Goal: Transaction & Acquisition: Purchase product/service

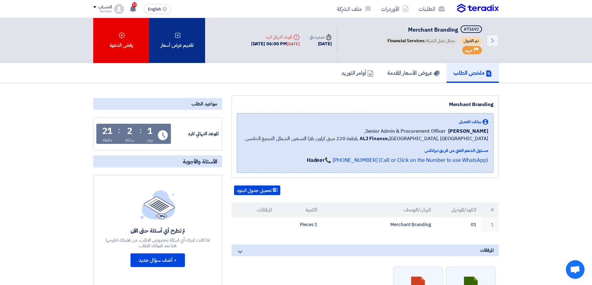
click at [187, 36] on div "تقديم عرض أسعار" at bounding box center [177, 40] width 56 height 45
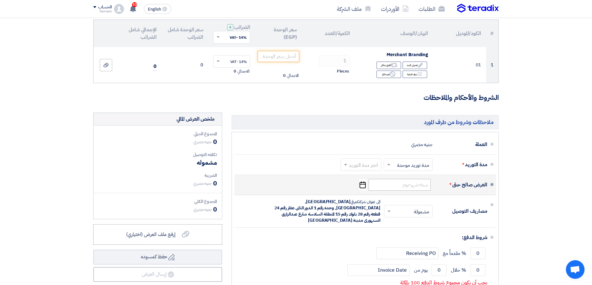
scroll to position [93, 0]
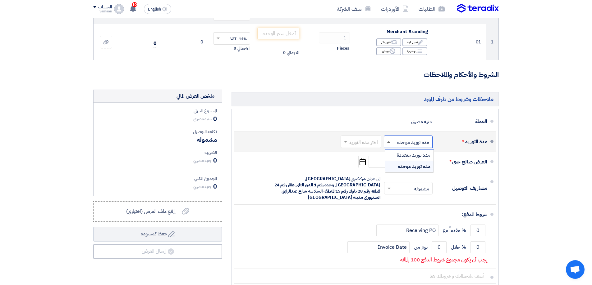
click at [389, 141] on span at bounding box center [388, 142] width 3 height 2
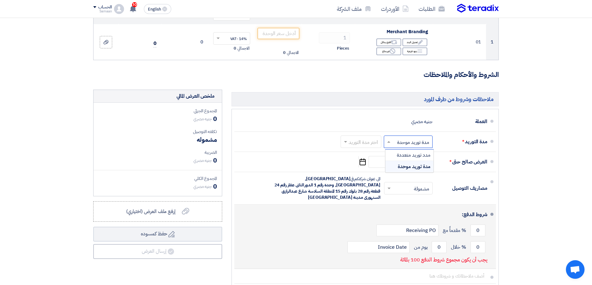
click at [303, 242] on div "0 % خلال 0 يوم من Invoice Date" at bounding box center [363, 247] width 248 height 17
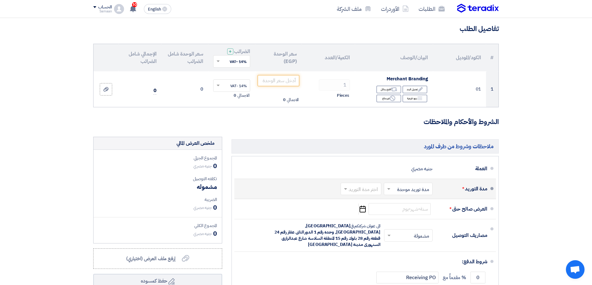
scroll to position [0, 0]
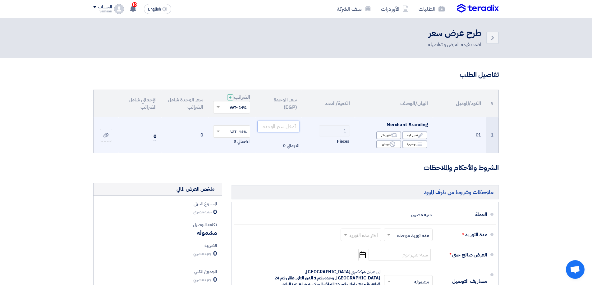
click at [291, 129] on input "number" at bounding box center [278, 126] width 42 height 11
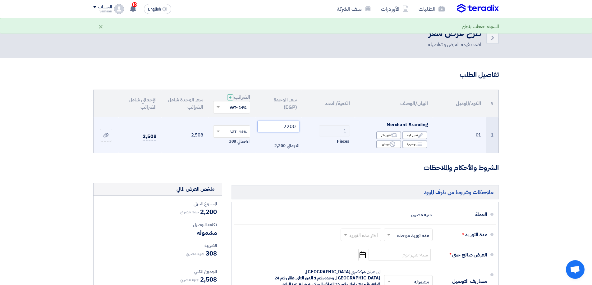
type input "2200"
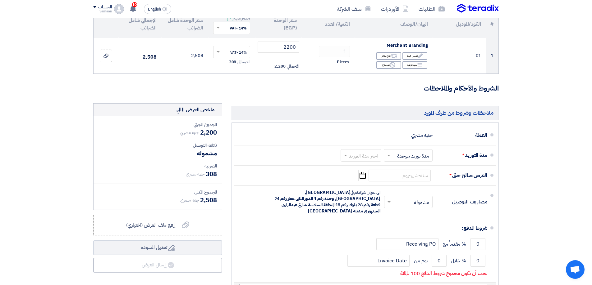
scroll to position [62, 0]
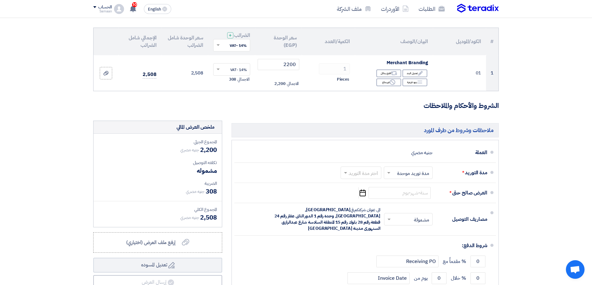
click at [467, 44] on th "الكود/الموديل" at bounding box center [459, 41] width 53 height 27
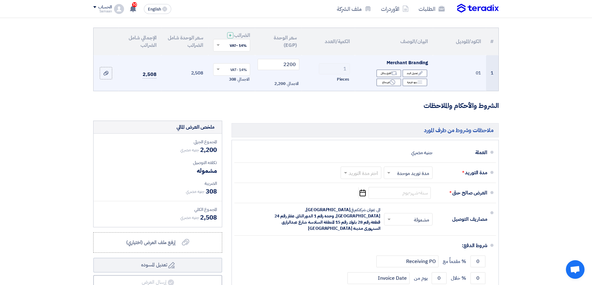
click at [478, 70] on td "01" at bounding box center [459, 73] width 53 height 36
click at [414, 74] on div "Edit تعديل البند" at bounding box center [414, 74] width 25 height 8
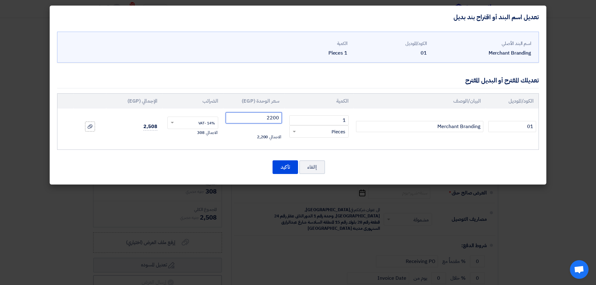
click at [275, 118] on input "2200" at bounding box center [254, 117] width 56 height 11
type input "00"
click at [252, 167] on div "إالغاء تأكيد" at bounding box center [298, 167] width 482 height 15
click at [216, 164] on div "إالغاء تأكيد" at bounding box center [298, 167] width 482 height 15
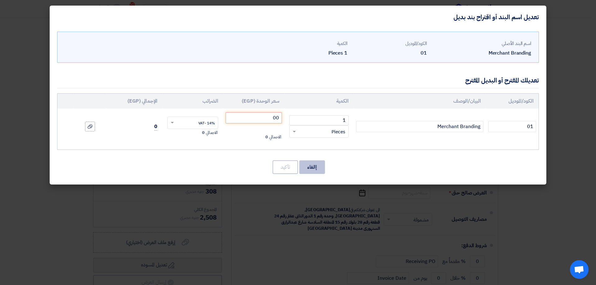
click at [308, 169] on button "إالغاء" at bounding box center [312, 168] width 26 height 14
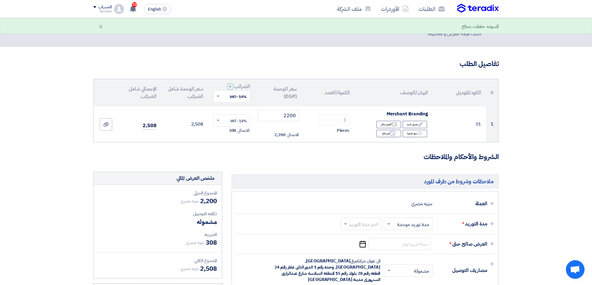
scroll to position [0, 0]
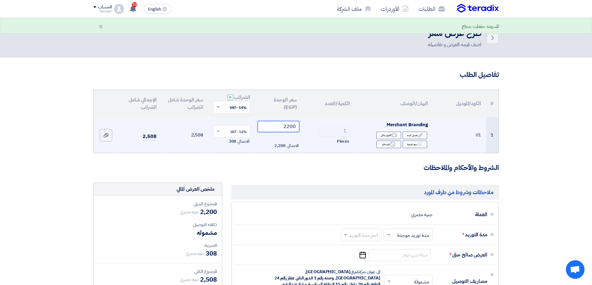
drag, startPoint x: 283, startPoint y: 126, endPoint x: 301, endPoint y: 127, distance: 17.7
click at [302, 128] on td "2200 الاجمالي 2,200" at bounding box center [278, 135] width 47 height 36
type input "0"
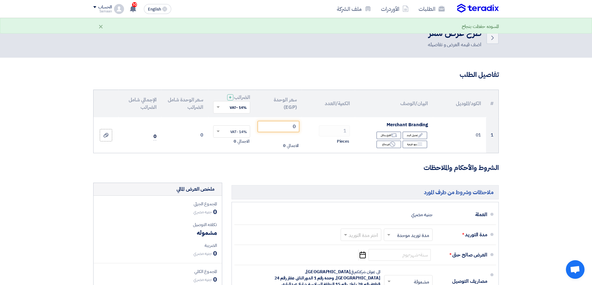
click at [301, 175] on form "تفاصيل الطلب # الكود/الموديل البيان/الوصف الكمية/العدد سعر الوحدة (EGP) الضرائب…" at bounding box center [295, 234] width 405 height 328
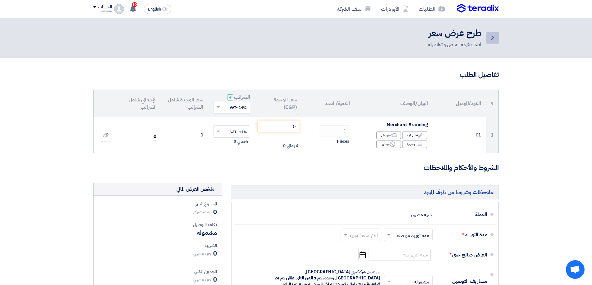
click at [494, 37] on icon "Back" at bounding box center [491, 37] width 7 height 7
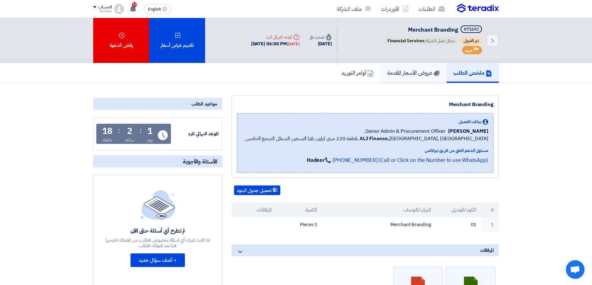
click at [412, 71] on h5 "عروض الأسعار المقدمة" at bounding box center [413, 72] width 52 height 7
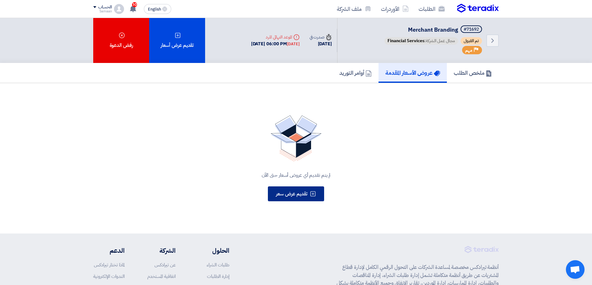
click at [288, 196] on span "تقديم عرض سعر" at bounding box center [291, 193] width 31 height 7
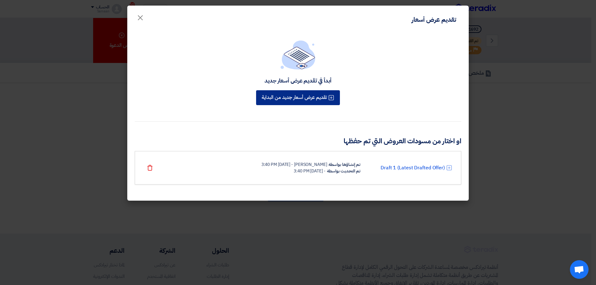
click at [306, 99] on button "تقديم عرض أسعار جديد من البداية" at bounding box center [298, 97] width 84 height 15
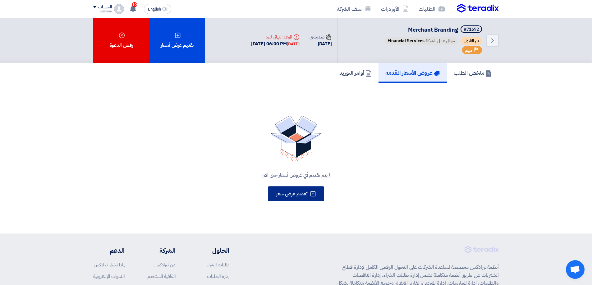
click at [296, 197] on span "تقديم عرض سعر" at bounding box center [291, 193] width 31 height 7
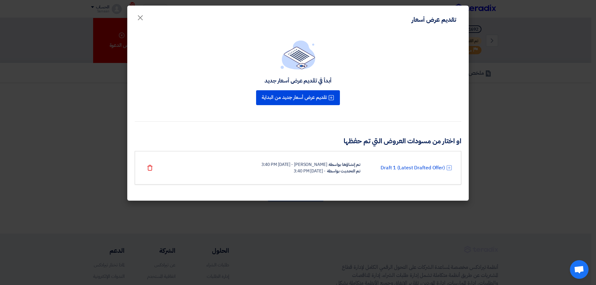
click at [314, 83] on div "أبدأ في تقديم عرض أسعار جديد" at bounding box center [298, 80] width 67 height 7
click at [308, 81] on div "أبدأ في تقديم عرض أسعار جديد" at bounding box center [298, 80] width 67 height 7
click at [450, 168] on icon at bounding box center [449, 168] width 6 height 6
click at [151, 167] on icon "Delete" at bounding box center [150, 168] width 6 height 6
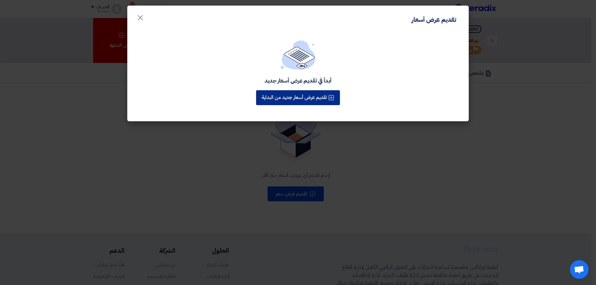
click at [300, 95] on button "تقديم عرض أسعار جديد من البداية" at bounding box center [298, 97] width 84 height 15
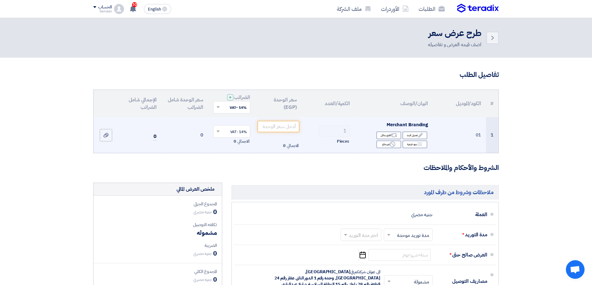
click at [417, 125] on span "Merchant Branding" at bounding box center [406, 124] width 41 height 7
click at [288, 129] on input "number" at bounding box center [278, 126] width 42 height 11
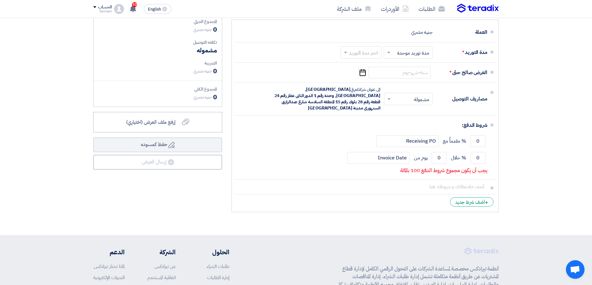
scroll to position [186, 0]
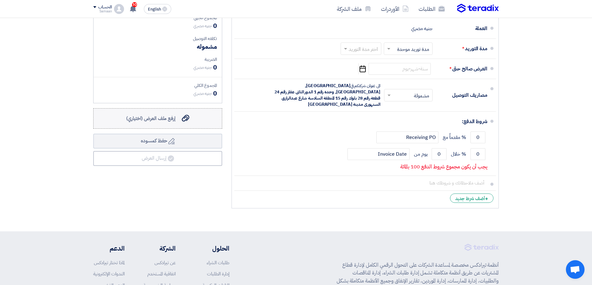
click at [158, 120] on span "إرفع ملف العرض (اختياري)" at bounding box center [150, 118] width 49 height 7
click at [0, 0] on input "إرفع ملف العرض (اختياري) إرفع ملف العرض (اختياري)" at bounding box center [0, 0] width 0 height 0
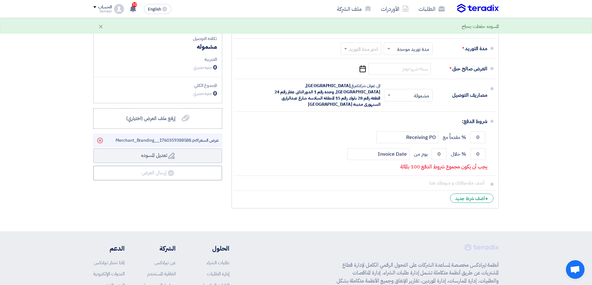
click at [39, 175] on section "تفاصيل الطلب # الكود/الموديل البيان/الوصف الكمية/العدد سعر الوحدة (EGP) الضرائب…" at bounding box center [296, 51] width 592 height 360
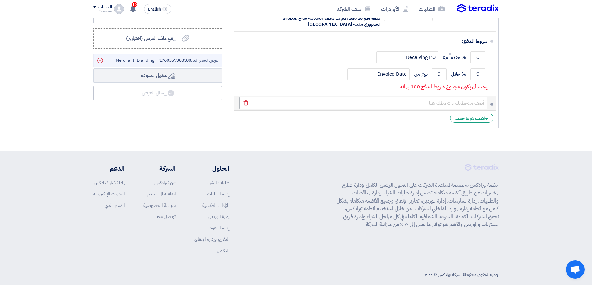
scroll to position [269, 0]
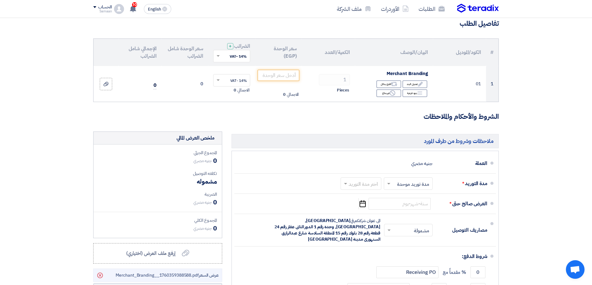
scroll to position [0, 0]
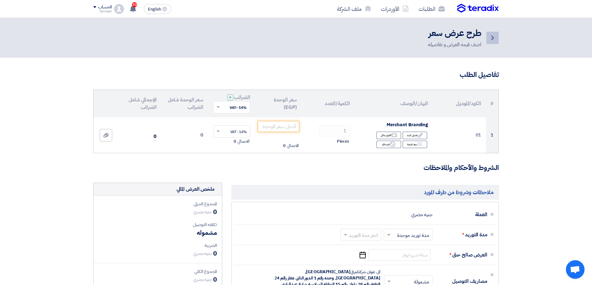
click at [494, 39] on icon "Back" at bounding box center [491, 37] width 7 height 7
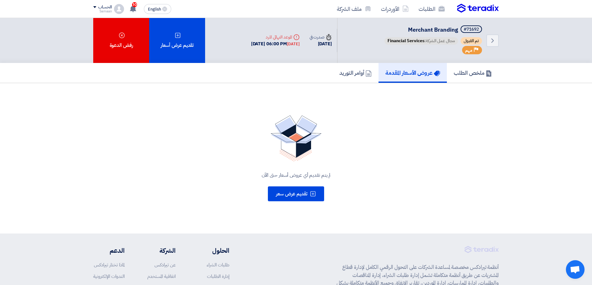
click at [395, 71] on h5 "عروض الأسعار المقدمة" at bounding box center [412, 72] width 55 height 7
click at [347, 74] on h5 "أوامر التوريد" at bounding box center [355, 72] width 32 height 7
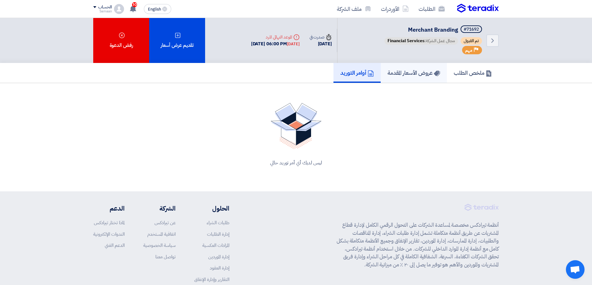
click at [405, 72] on h5 "عروض الأسعار المقدمة" at bounding box center [413, 72] width 52 height 7
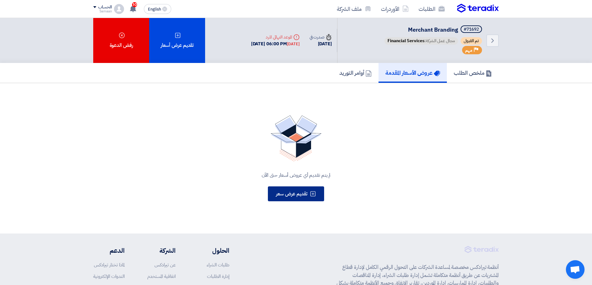
click at [300, 197] on span "تقديم عرض سعر" at bounding box center [291, 193] width 31 height 7
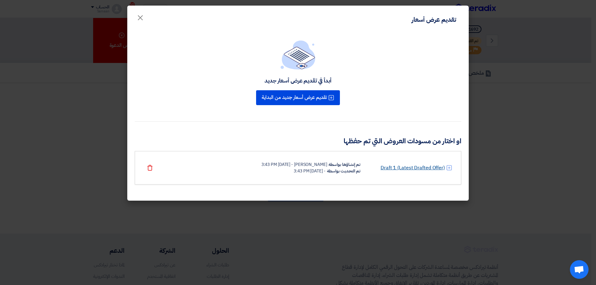
click at [420, 166] on link "Draft 1 (Latest Drafted Offer)" at bounding box center [413, 167] width 64 height 7
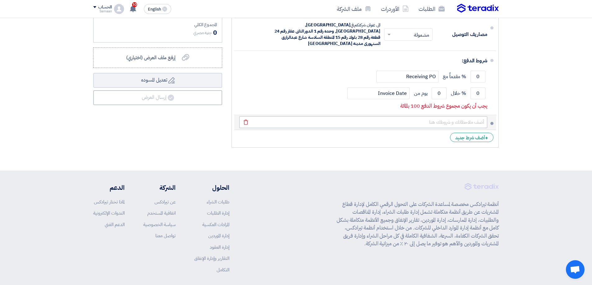
scroll to position [248, 0]
click at [158, 59] on span "إرفع ملف العرض (اختياري)" at bounding box center [150, 56] width 49 height 7
click at [0, 0] on input "إرفع ملف العرض (اختياري) إرفع ملف العرض (اختياري)" at bounding box center [0, 0] width 0 height 0
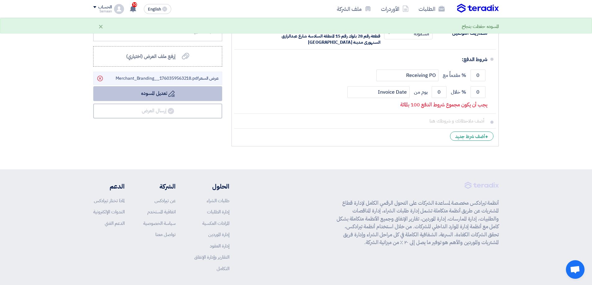
click at [160, 97] on button "Draft تعديل المسوده" at bounding box center [157, 93] width 129 height 15
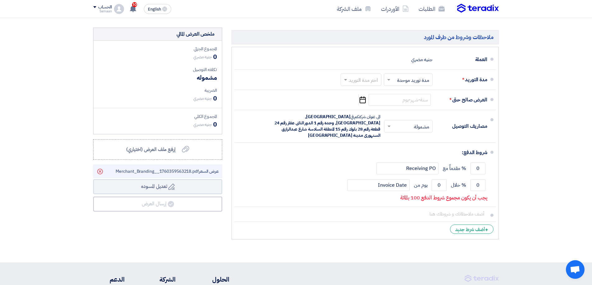
scroll to position [124, 0]
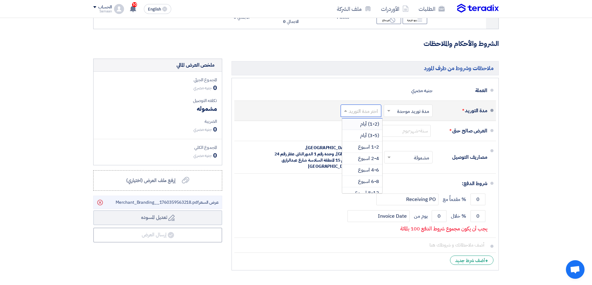
click at [348, 110] on span at bounding box center [345, 111] width 8 height 6
click at [370, 138] on span "2-4 اسبوع" at bounding box center [368, 137] width 21 height 7
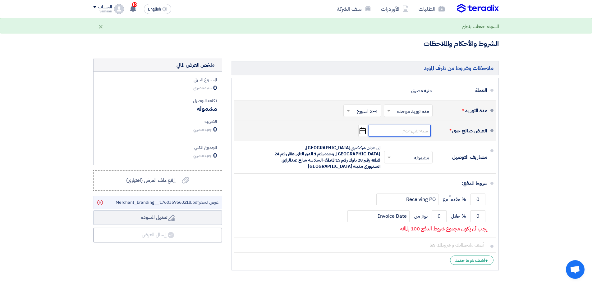
click at [418, 132] on input at bounding box center [399, 131] width 62 height 12
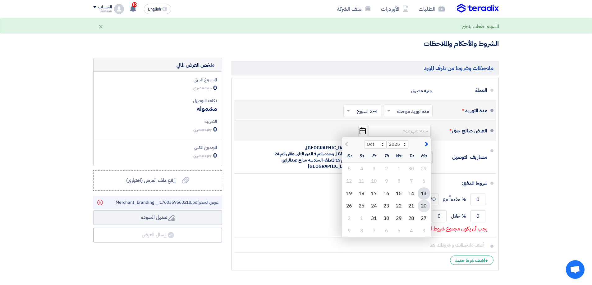
click at [424, 206] on div "20" at bounding box center [423, 206] width 12 height 12
type input "[DATE]"
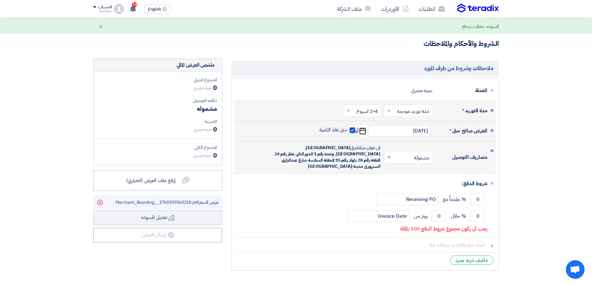
click at [389, 157] on span at bounding box center [388, 158] width 3 height 2
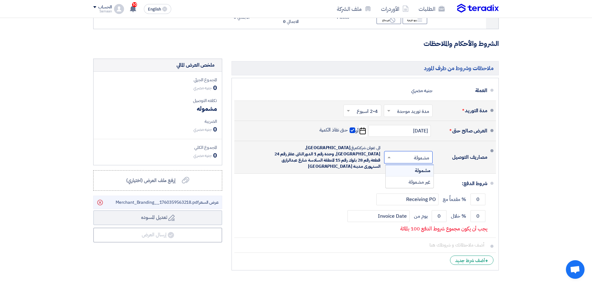
click at [422, 168] on span "مشمولة" at bounding box center [423, 170] width 16 height 7
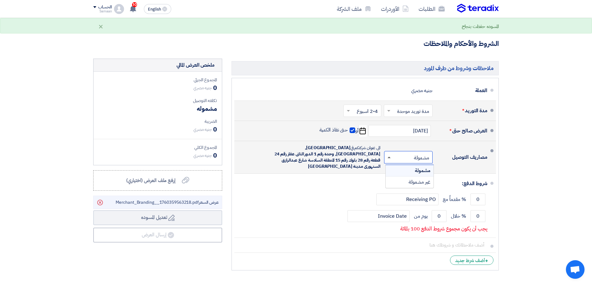
click at [390, 157] on span at bounding box center [388, 158] width 3 height 2
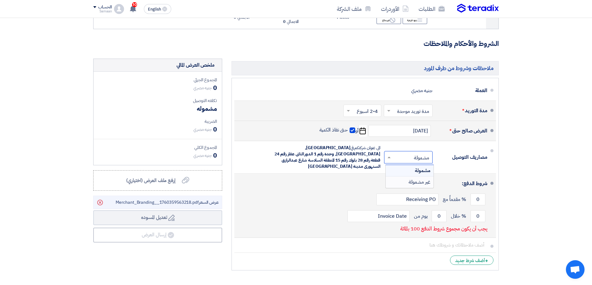
click at [343, 191] on div "0 % مقدماً مع Receiving PO" at bounding box center [363, 199] width 248 height 17
click at [477, 195] on input "0" at bounding box center [477, 200] width 15 height 12
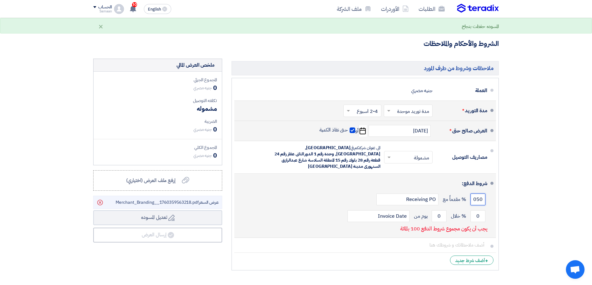
click at [474, 194] on input "050" at bounding box center [477, 200] width 15 height 12
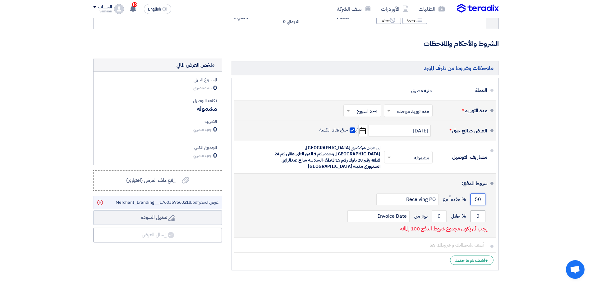
type input "50"
click at [477, 212] on input "0" at bounding box center [477, 217] width 15 height 12
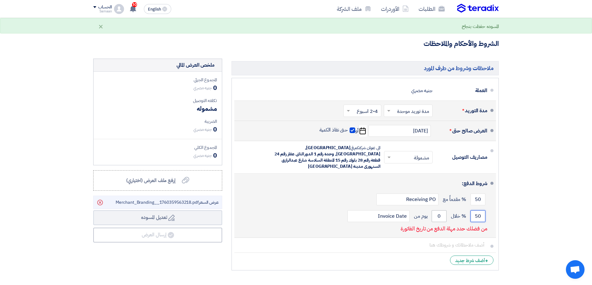
type input "50"
click at [442, 212] on input "0" at bounding box center [438, 217] width 15 height 12
drag, startPoint x: 442, startPoint y: 211, endPoint x: 438, endPoint y: 211, distance: 4.0
click at [438, 211] on input "0" at bounding box center [438, 217] width 15 height 12
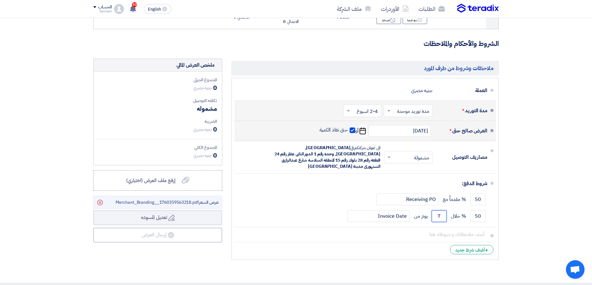
type input "7"
click at [210, 110] on span "مشموله" at bounding box center [207, 108] width 20 height 9
click at [156, 183] on span "إرفع ملف العرض (اختياري)" at bounding box center [150, 180] width 49 height 7
click at [0, 0] on input "إرفع ملف العرض (اختياري) إرفع ملف العرض (اختياري)" at bounding box center [0, 0] width 0 height 0
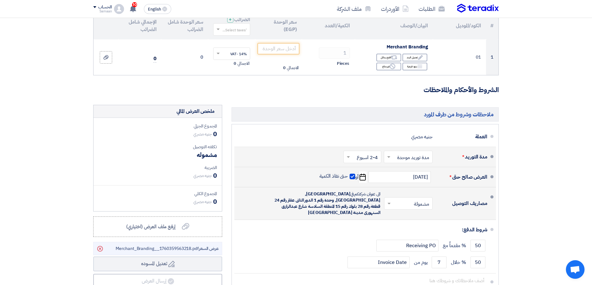
scroll to position [0, 0]
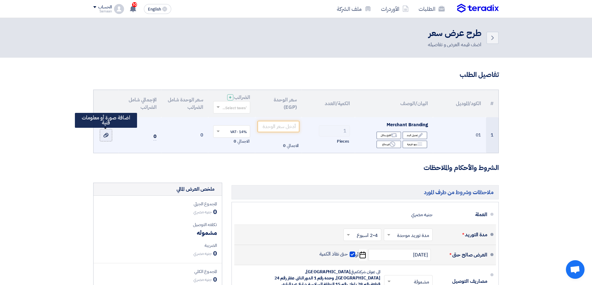
click at [107, 137] on icon at bounding box center [105, 135] width 5 height 5
click at [0, 0] on input "file" at bounding box center [0, 0] width 0 height 0
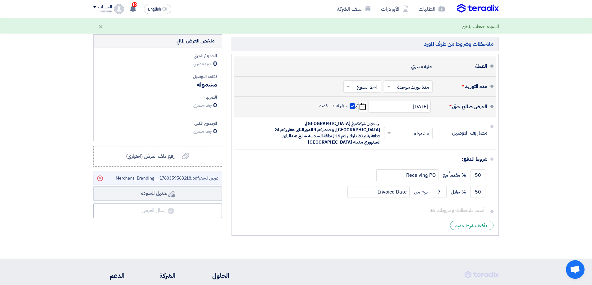
scroll to position [155, 0]
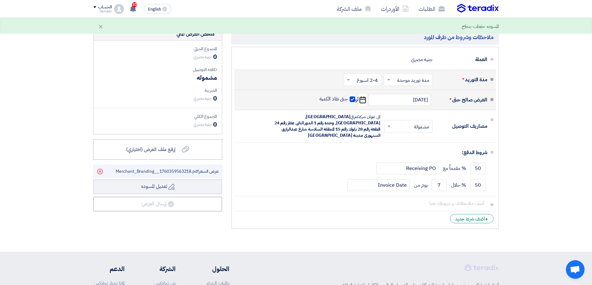
click at [46, 192] on section "تفاصيل الطلب # الكود/الموديل البيان/الوصف الكمية/العدد سعر الوحدة (EGP) الضرائب…" at bounding box center [296, 76] width 592 height 349
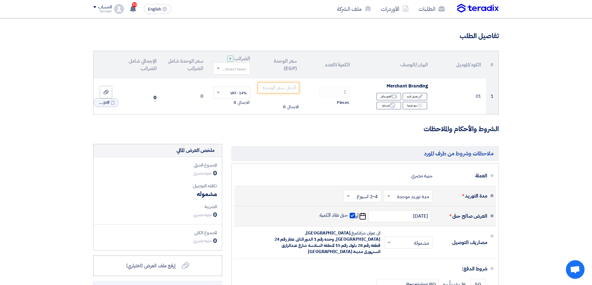
scroll to position [0, 0]
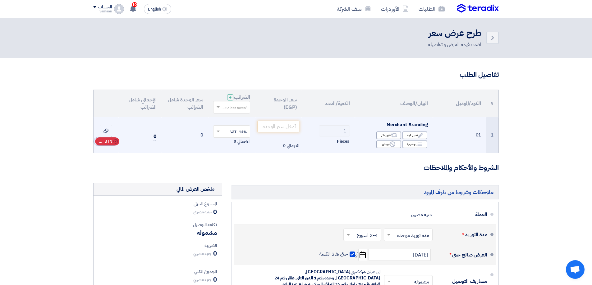
click at [104, 143] on span "RFQ_STEP1.ITEMS_DELETE_BTN" at bounding box center [104, 141] width 15 height 6
click at [106, 134] on icon at bounding box center [105, 135] width 5 height 5
click at [0, 0] on input "file" at bounding box center [0, 0] width 0 height 0
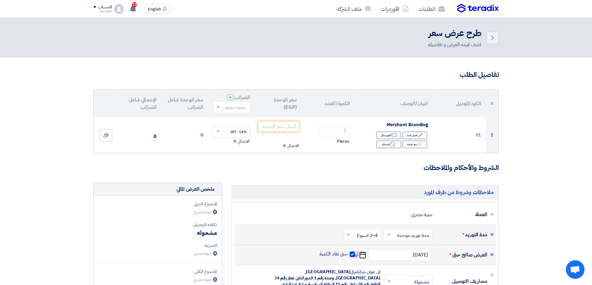
click at [39, 194] on section "تفاصيل الطلب # الكود/الموديل البيان/الوصف الكمية/العدد سعر الوحدة (EGP) الضرائب…" at bounding box center [296, 232] width 592 height 349
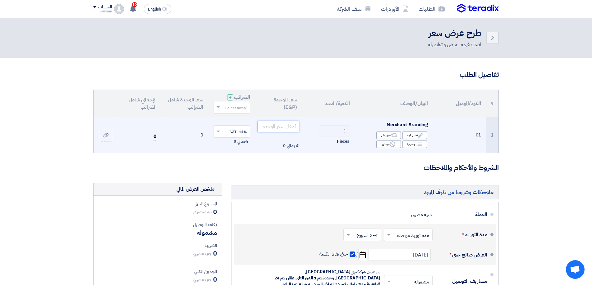
click at [291, 126] on input "number" at bounding box center [278, 126] width 42 height 11
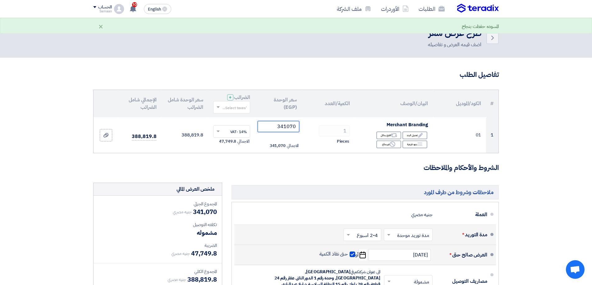
type input "341070"
click at [116, 160] on form "تفاصيل الطلب # الكود/الموديل البيان/الوصف الكمية/العدد سعر الوحدة (EGP) الضرائب…" at bounding box center [295, 228] width 405 height 317
click at [348, 165] on h3 "الشروط والأحكام والملاحظات" at bounding box center [295, 168] width 405 height 10
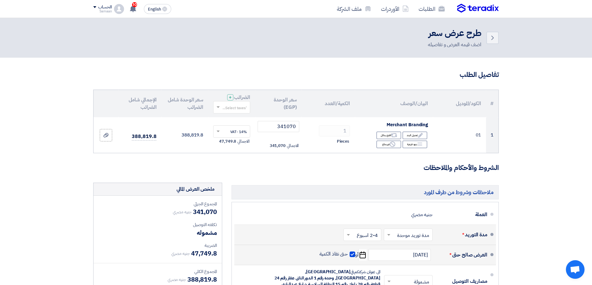
click at [299, 165] on h3 "الشروط والأحكام والملاحظات" at bounding box center [295, 168] width 405 height 10
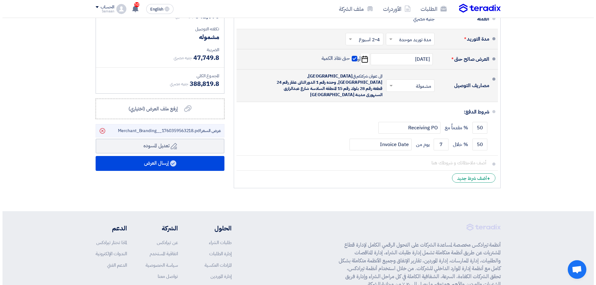
scroll to position [217, 0]
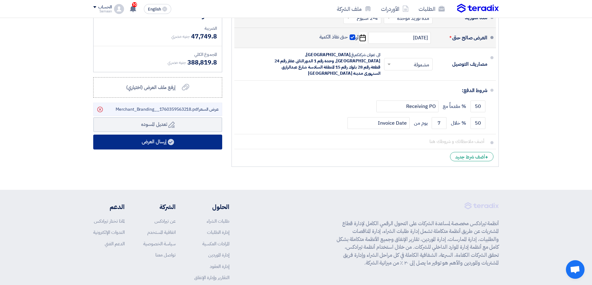
click at [158, 143] on button "إرسال العرض" at bounding box center [157, 142] width 129 height 15
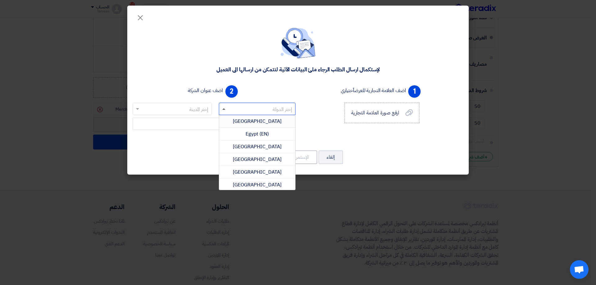
click at [225, 108] on span at bounding box center [223, 109] width 3 height 2
click at [256, 121] on span "[GEOGRAPHIC_DATA]" at bounding box center [257, 121] width 49 height 7
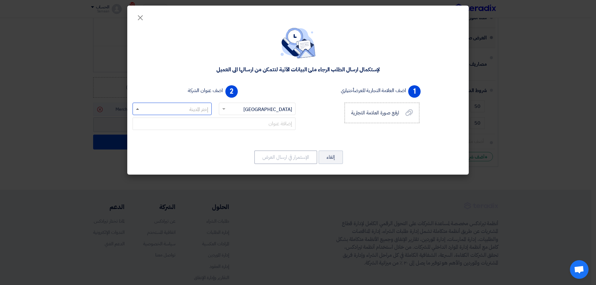
click at [138, 109] on span at bounding box center [137, 109] width 3 height 2
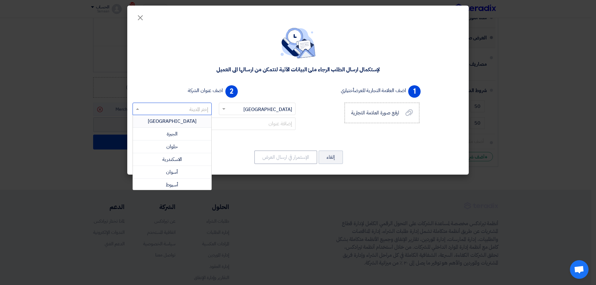
click at [173, 120] on span "[GEOGRAPHIC_DATA]" at bounding box center [172, 121] width 49 height 7
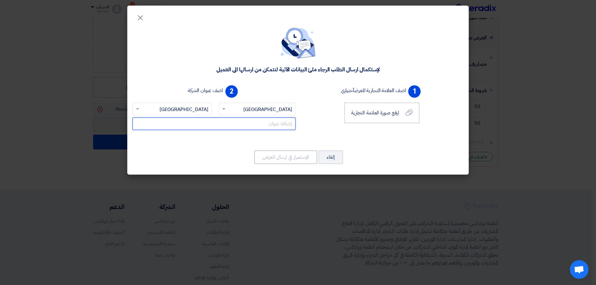
click at [276, 125] on input "text" at bounding box center [214, 124] width 163 height 12
click at [394, 116] on span "ارفع صورة العلامة التجارية" at bounding box center [375, 112] width 48 height 7
click at [0, 0] on input "ارفع صورة العلامة التجارية ارفع صورة العلامة التجارية" at bounding box center [0, 0] width 0 height 0
click at [250, 125] on input "text" at bounding box center [214, 124] width 163 height 12
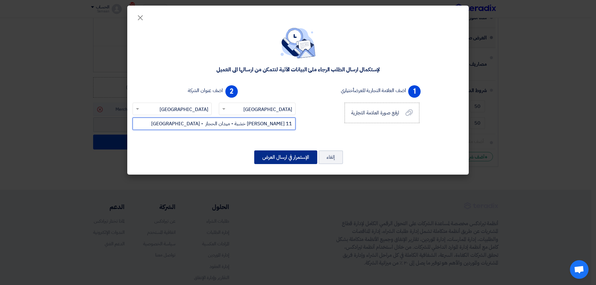
type input "11 [PERSON_NAME] خشبة - ميدان الحجاز - [GEOGRAPHIC_DATA]"
click at [286, 157] on button "الإستمرار في ارسال العرض" at bounding box center [285, 158] width 63 height 14
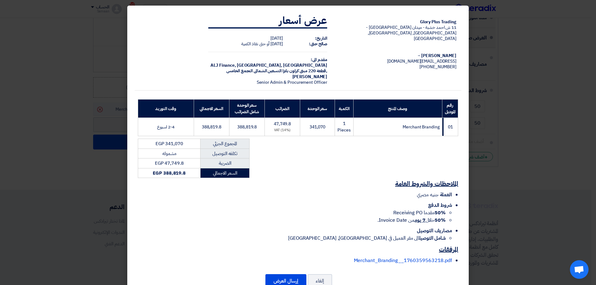
scroll to position [19, 0]
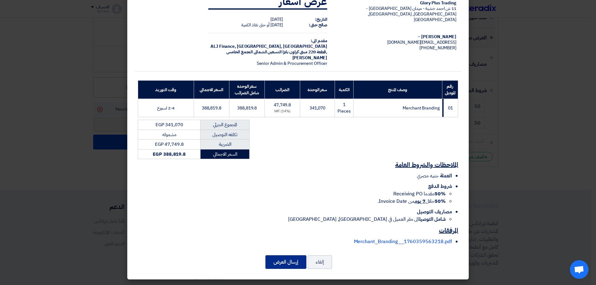
click at [291, 262] on button "إرسال العرض" at bounding box center [285, 263] width 41 height 14
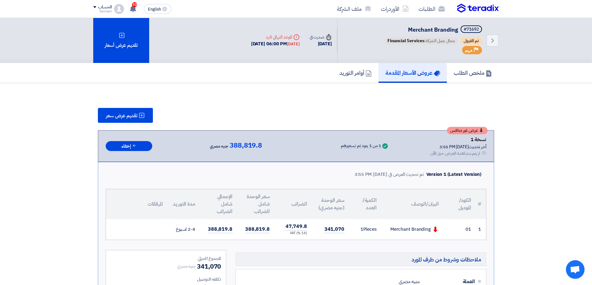
click at [542, 116] on section "تقديم عرض سعر عرض غير منافس نسخة 1 أخر تحديث [DATE] 3:55 PM Offer is Seen لم يت…" at bounding box center [296, 263] width 592 height 361
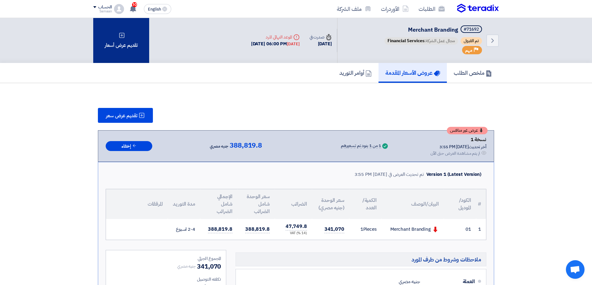
click at [122, 48] on div "تقديم عرض أسعار" at bounding box center [121, 40] width 56 height 45
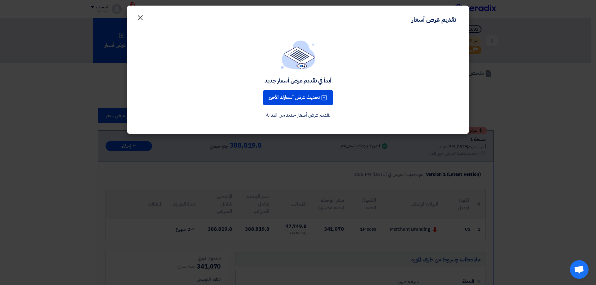
click at [140, 17] on span "×" at bounding box center [140, 17] width 7 height 19
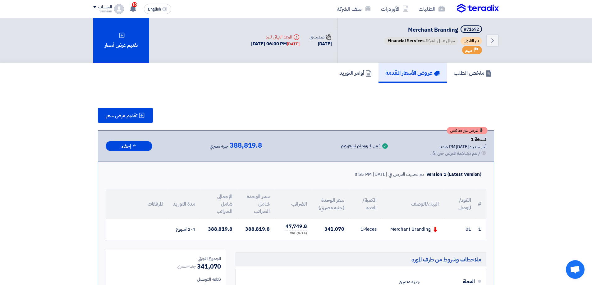
click at [278, 107] on section "تقديم عرض سعر عرض غير منافس نسخة 1 أخر تحديث [DATE] 3:55 PM Offer is Seen لم يت…" at bounding box center [295, 264] width 405 height 337
click at [111, 116] on span "تقديم عرض سعر" at bounding box center [121, 115] width 31 height 5
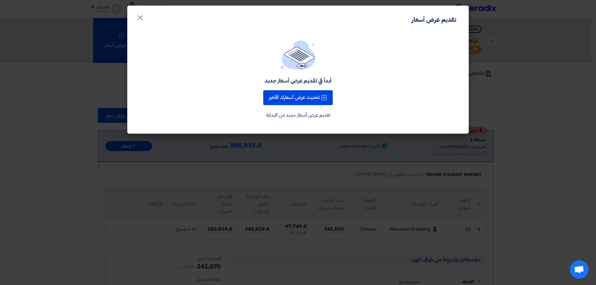
click at [434, 103] on div "أبدأ في تقديم عرض أسعار جديد تحديث عرض أسعارك الأخير تقديم عرض أسعار جديد من ال…" at bounding box center [298, 79] width 327 height 79
click at [140, 19] on span "×" at bounding box center [140, 17] width 7 height 19
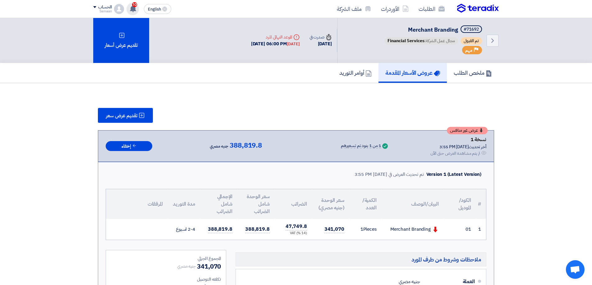
click at [135, 3] on span "10" at bounding box center [134, 4] width 5 height 5
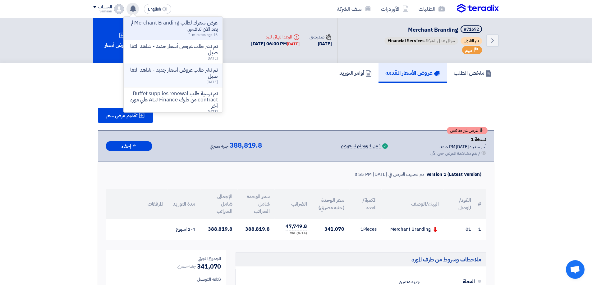
click at [189, 73] on p "تم نشر طلب عروض أسعار جديد - شاهد التفاصيل" at bounding box center [173, 73] width 89 height 12
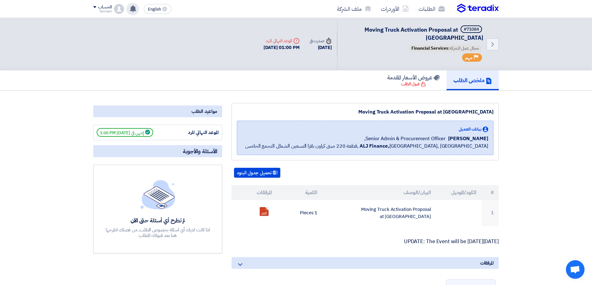
click at [170, 60] on div "Back #71084 Moving Truck Activation Proposal at [GEOGRAPHIC_DATA] مجال عمل الشر…" at bounding box center [295, 44] width 405 height 52
click at [426, 10] on link "الطلبات" at bounding box center [431, 9] width 36 height 15
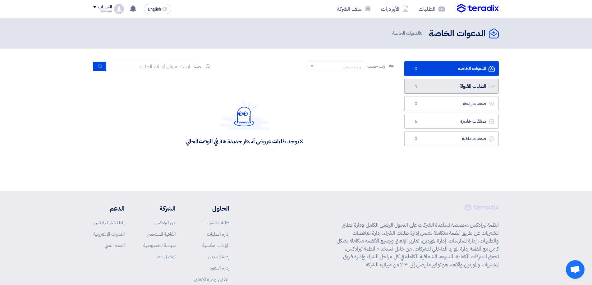
click at [456, 92] on link "الطلبات المقبولة الطلبات المقبولة 1" at bounding box center [451, 86] width 94 height 15
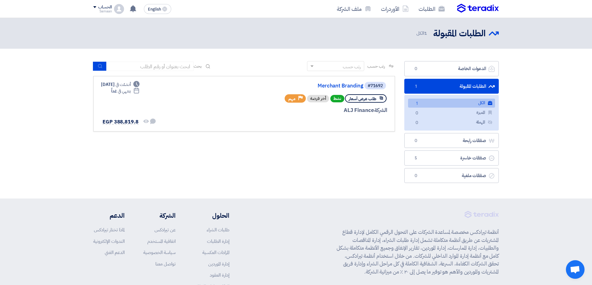
click at [312, 154] on div "رتب حسب رتب حسب بحث مجال الطلب مسؤول المشتريات نوع الطلب" at bounding box center [243, 123] width 311 height 125
click at [60, 134] on section "الدعوات الخاصة الدعوات الخاصة 0 الطلبات المقبولة الطلبات المقبولة 1 الكل الكل 1…" at bounding box center [296, 124] width 592 height 150
click at [337, 84] on link "Merchant Branding" at bounding box center [301, 86] width 124 height 6
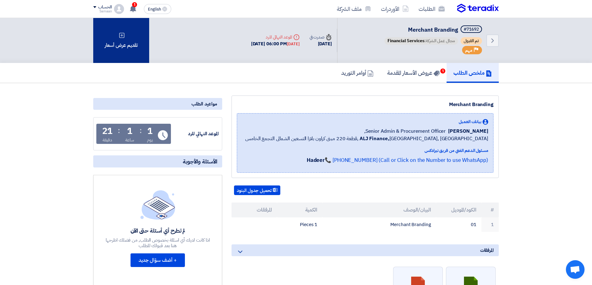
click at [132, 40] on div "تقديم عرض أسعار" at bounding box center [121, 40] width 56 height 45
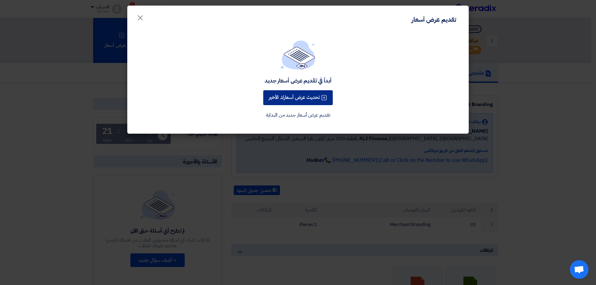
click at [305, 98] on button "تحديث عرض أسعارك الأخير" at bounding box center [298, 97] width 70 height 15
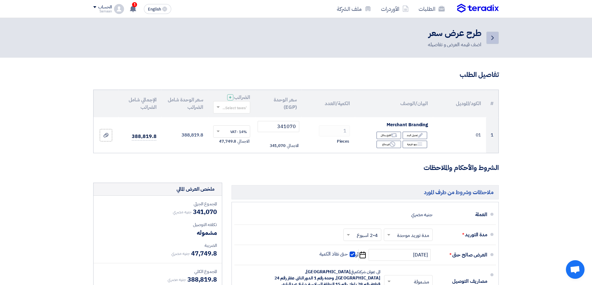
click at [491, 38] on icon "Back" at bounding box center [491, 37] width 7 height 7
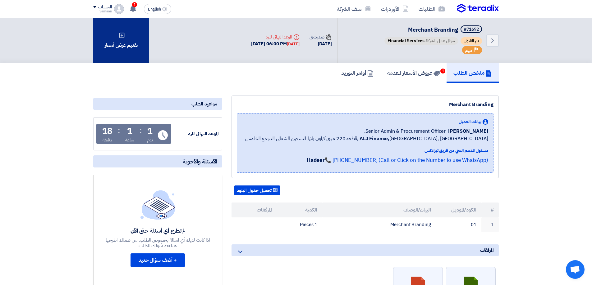
click at [132, 43] on div "تقديم عرض أسعار" at bounding box center [121, 40] width 56 height 45
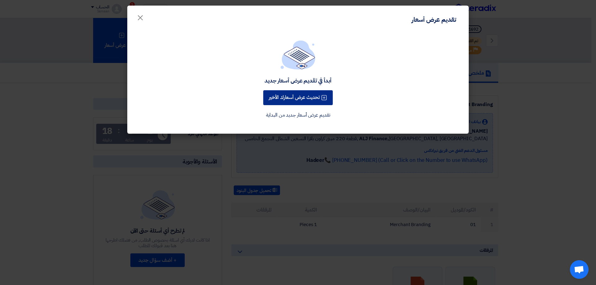
click at [297, 99] on button "تحديث عرض أسعارك الأخير" at bounding box center [298, 97] width 70 height 15
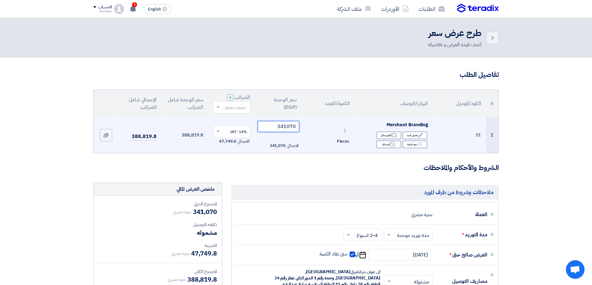
click at [292, 127] on input "341070" at bounding box center [278, 126] width 42 height 11
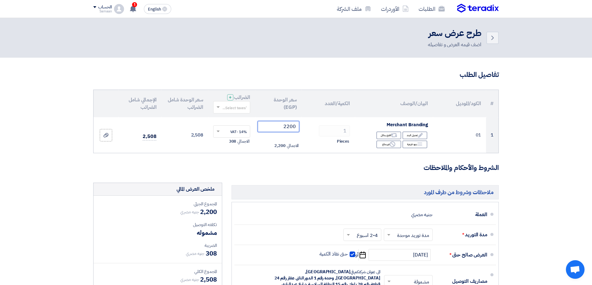
type input "341070"
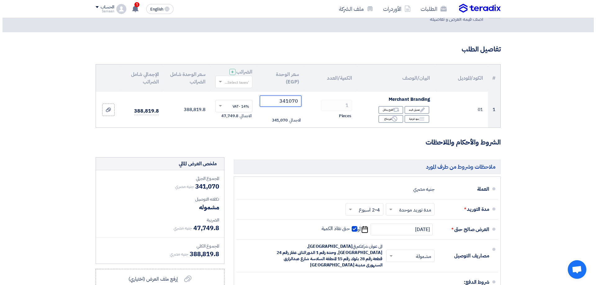
scroll to position [124, 0]
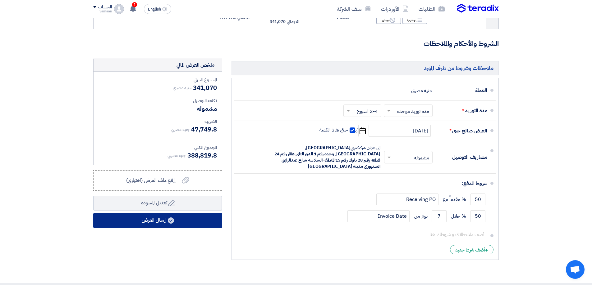
click at [154, 223] on button "إرسال العرض" at bounding box center [157, 220] width 129 height 15
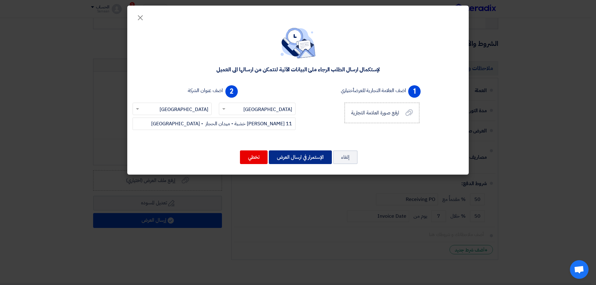
click at [306, 161] on button "الإستمرار في ارسال العرض" at bounding box center [300, 158] width 63 height 14
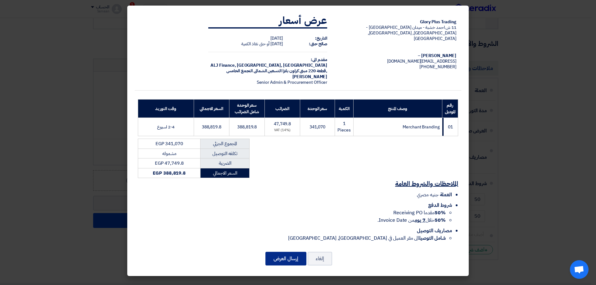
click at [277, 260] on button "إرسال العرض" at bounding box center [285, 259] width 41 height 14
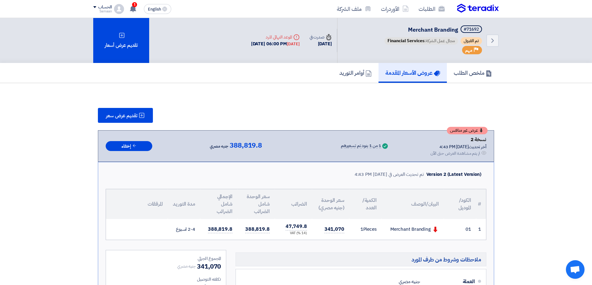
click at [564, 183] on section "تقديم عرض سعر عرض غير منافس نسخة 2 أخر تحديث [DATE] 4:43 PM Offer is Seen لم يت…" at bounding box center [296, 272] width 592 height 378
click at [555, 197] on section "تقديم عرض سعر عرض غير منافس نسخة 2 أخر تحديث [DATE] 4:43 PM Offer is Seen لم يت…" at bounding box center [296, 272] width 592 height 378
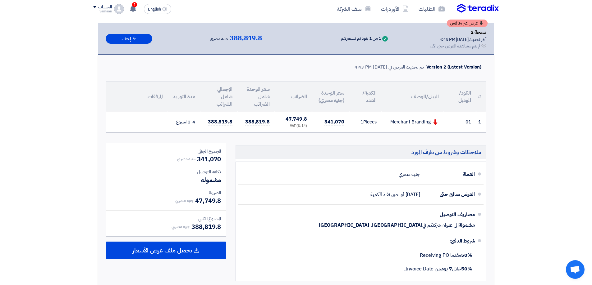
scroll to position [155, 0]
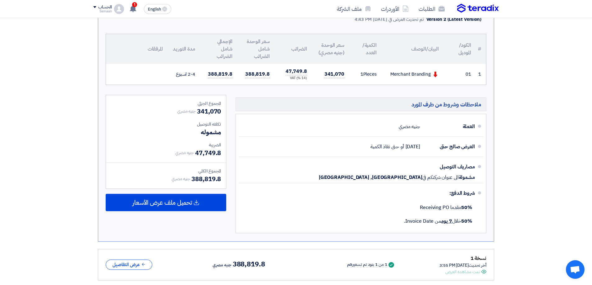
click at [44, 199] on section "تقديم عرض سعر عرض غير منافس نسخة 2 أخر تحديث [DATE] 4:43 PM Offer is Seen لم يت…" at bounding box center [296, 117] width 592 height 378
click at [56, 198] on section "تقديم عرض سعر عرض غير منافس نسخة 2 أخر تحديث [DATE] 4:43 PM Offer is Seen لم يت…" at bounding box center [296, 117] width 592 height 378
click at [33, 125] on section "تقديم عرض سعر عرض غير منافس نسخة 2 أخر تحديث [DATE] 4:43 PM Offer is Seen لم يت…" at bounding box center [296, 117] width 592 height 378
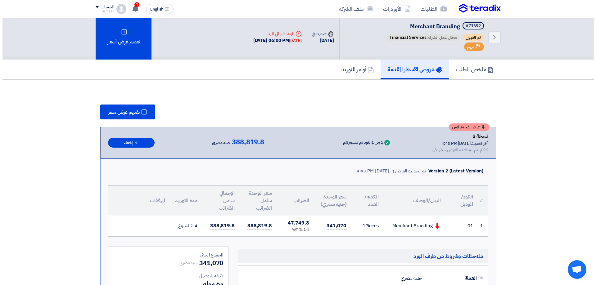
scroll to position [0, 0]
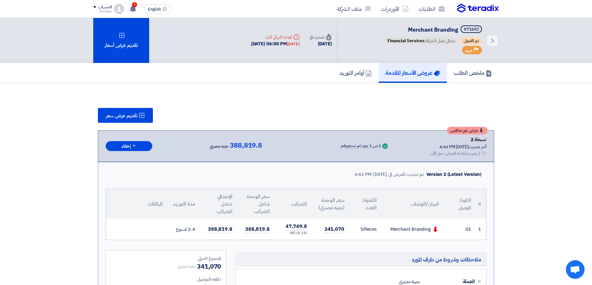
click at [94, 7] on span at bounding box center [94, 7] width 3 height 2
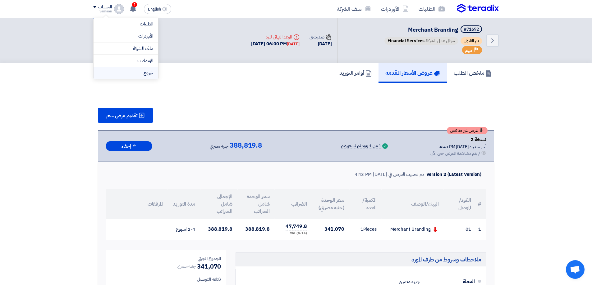
click at [148, 74] on li "خروج" at bounding box center [125, 73] width 65 height 12
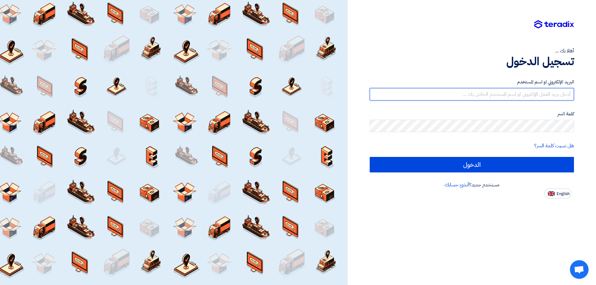
type input "[EMAIL_ADDRESS][DOMAIN_NAME]"
